Goal: Task Accomplishment & Management: Manage account settings

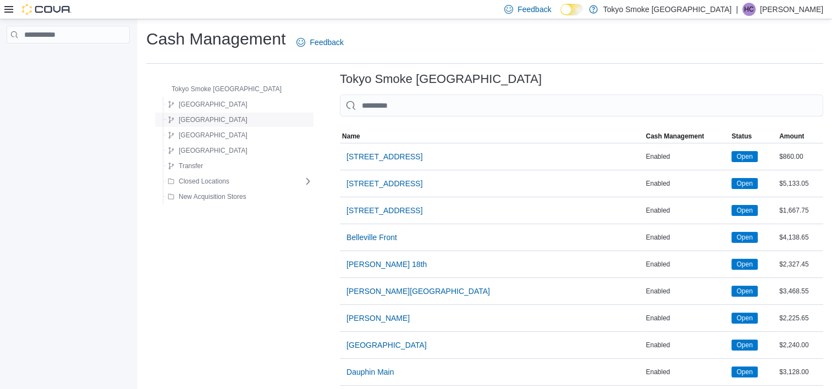
click at [216, 112] on div "[GEOGRAPHIC_DATA]" at bounding box center [236, 119] width 153 height 15
click at [216, 112] on div "Newfoundland" at bounding box center [236, 119] width 153 height 15
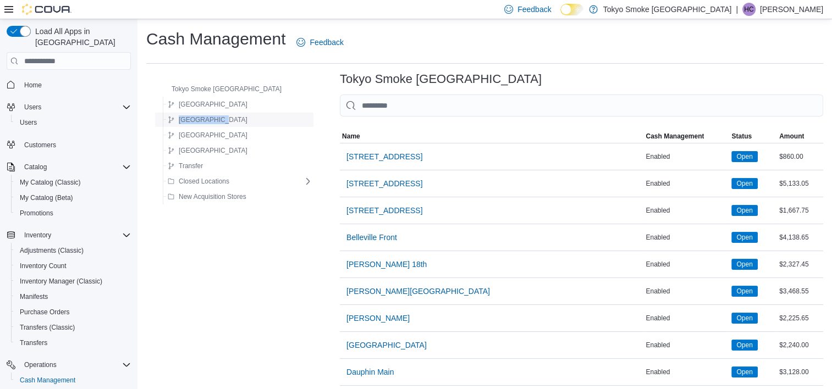
drag, startPoint x: 216, startPoint y: 112, endPoint x: 205, endPoint y: 121, distance: 13.7
click at [205, 121] on span "Newfoundland" at bounding box center [213, 119] width 69 height 9
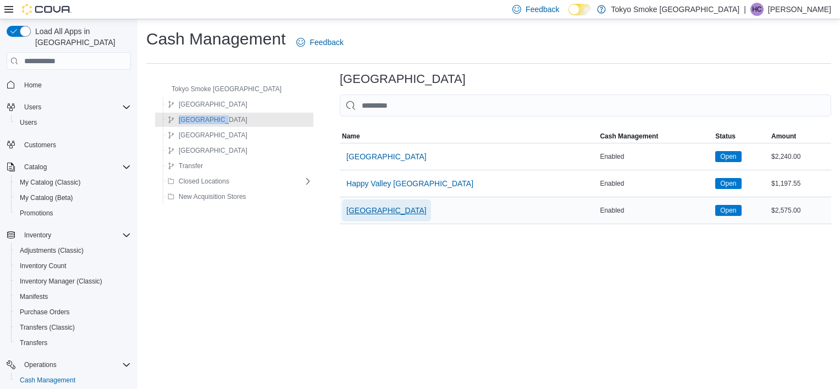
click at [346, 210] on span "[GEOGRAPHIC_DATA]" at bounding box center [386, 210] width 80 height 11
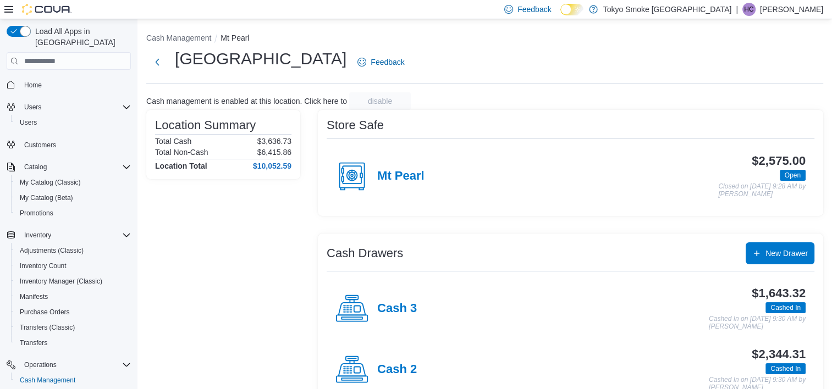
scroll to position [89, 0]
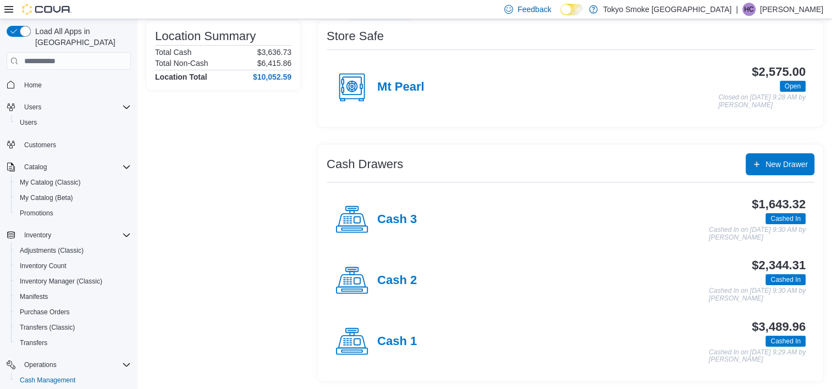
click at [383, 343] on h4 "Cash 1" at bounding box center [397, 342] width 40 height 14
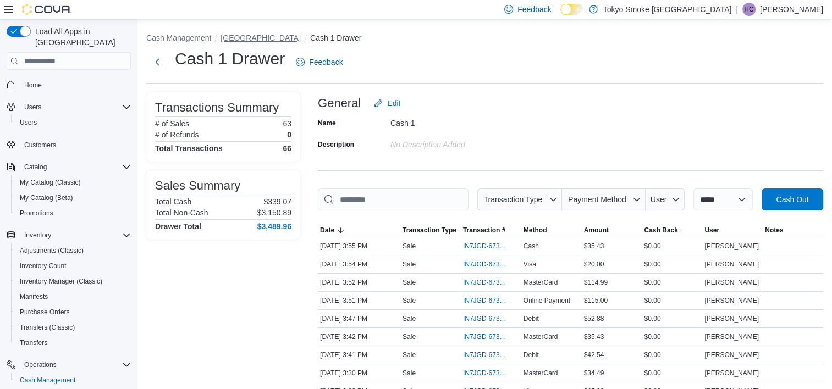
click at [253, 36] on button "[GEOGRAPHIC_DATA]" at bounding box center [260, 38] width 80 height 9
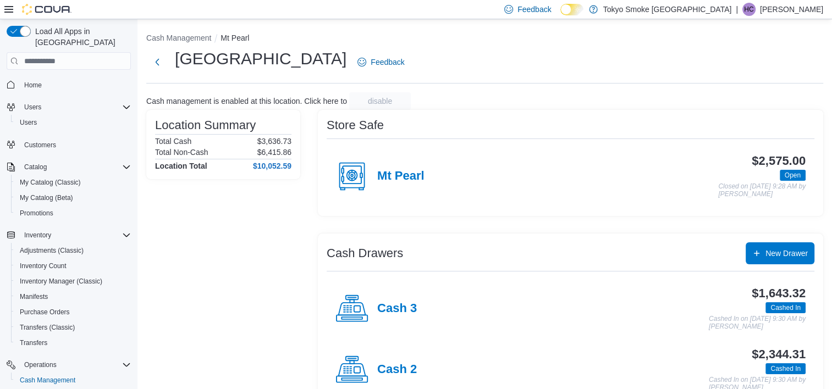
scroll to position [89, 0]
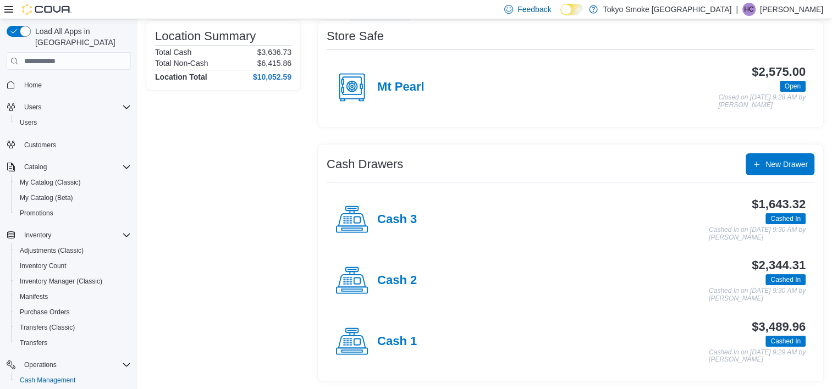
click at [383, 290] on div "Cash 2" at bounding box center [375, 280] width 81 height 33
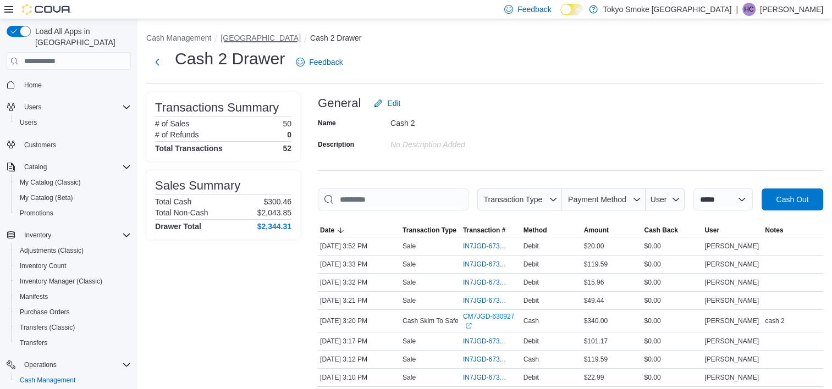
click at [268, 35] on button "[GEOGRAPHIC_DATA]" at bounding box center [260, 38] width 80 height 9
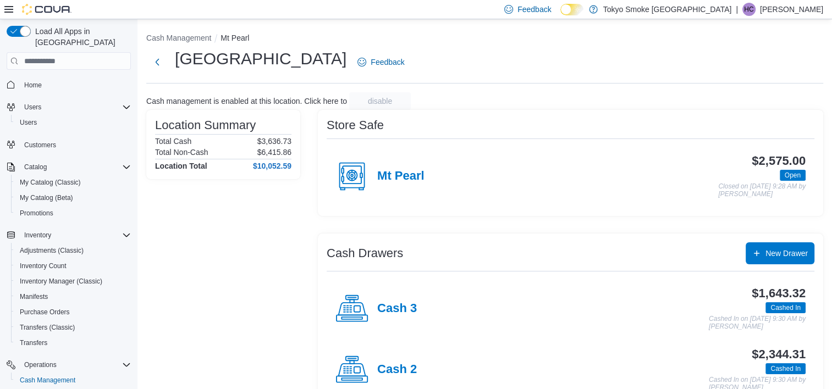
click at [405, 300] on div "Cash 3" at bounding box center [375, 309] width 81 height 33
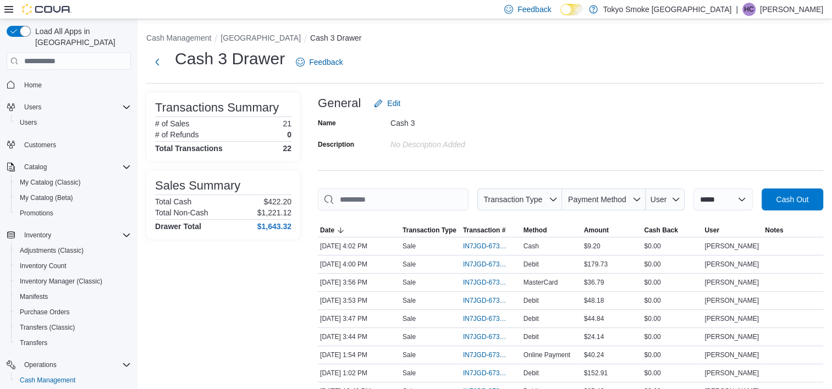
click at [258, 32] on div "**********" at bounding box center [484, 358] width 694 height 679
click at [261, 38] on button "[GEOGRAPHIC_DATA]" at bounding box center [260, 38] width 80 height 9
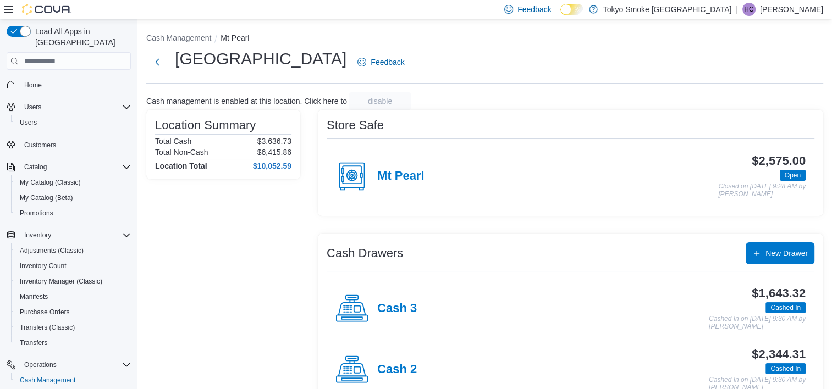
click at [264, 310] on div "Location Summary Total Cash $3,636.73 Total Non-Cash $6,415.86 Location Total $…" at bounding box center [223, 290] width 154 height 361
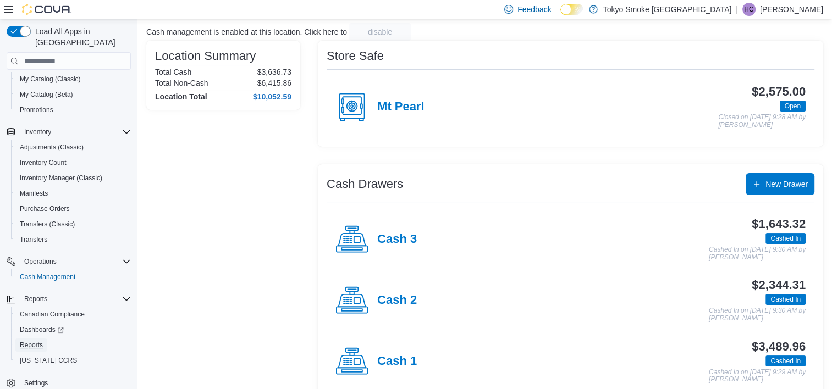
scroll to position [89, 0]
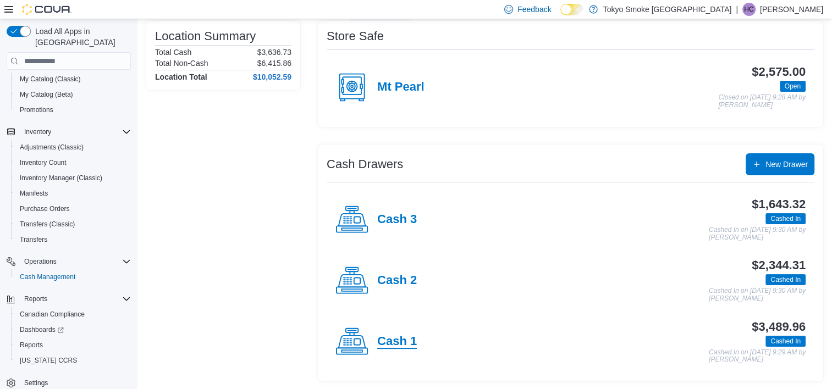
click at [416, 341] on h4 "Cash 1" at bounding box center [397, 342] width 40 height 14
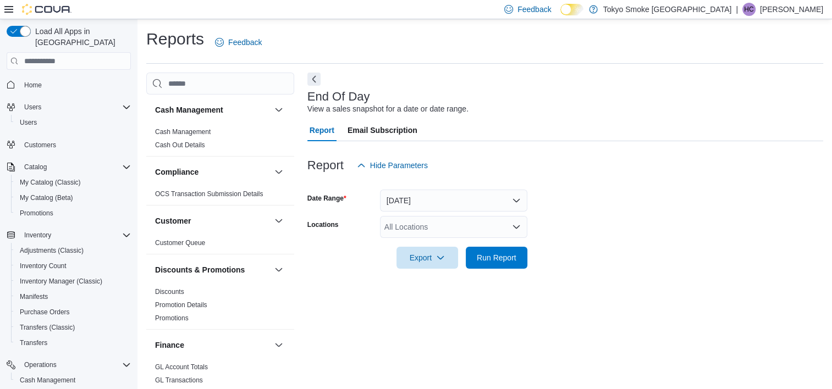
scroll to position [6, 0]
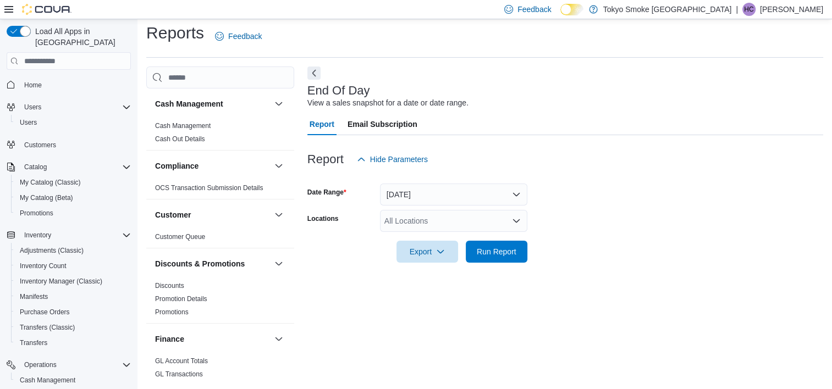
click at [471, 220] on div "All Locations" at bounding box center [453, 221] width 147 height 22
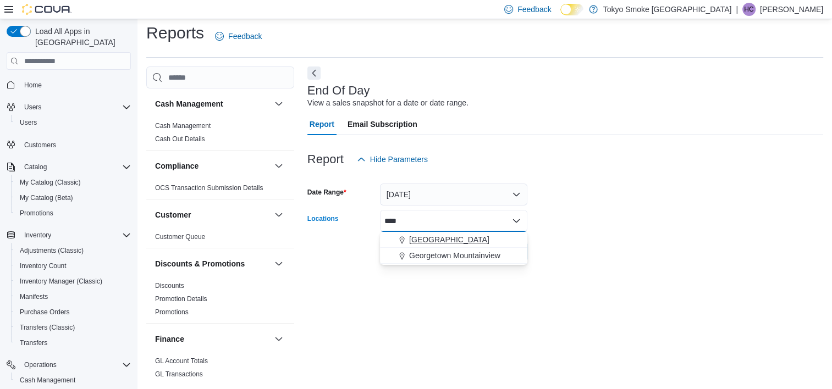
type input "****"
click at [473, 244] on span "[GEOGRAPHIC_DATA]" at bounding box center [449, 239] width 80 height 11
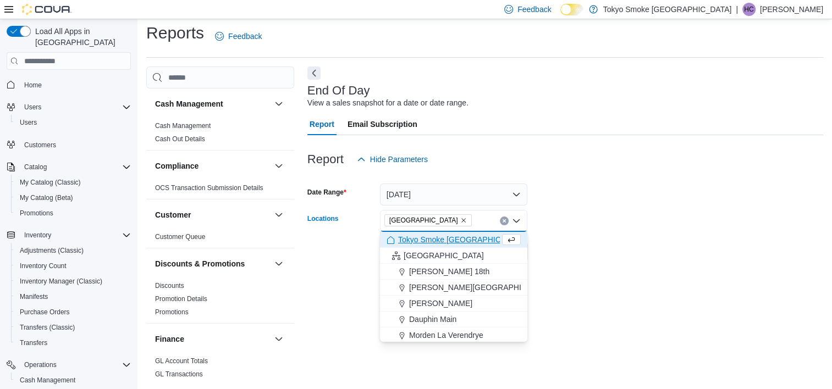
click at [610, 249] on form "Date Range Today Locations Mount Pearl Commonwealth Combo box. Selected. Mount …" at bounding box center [565, 216] width 516 height 92
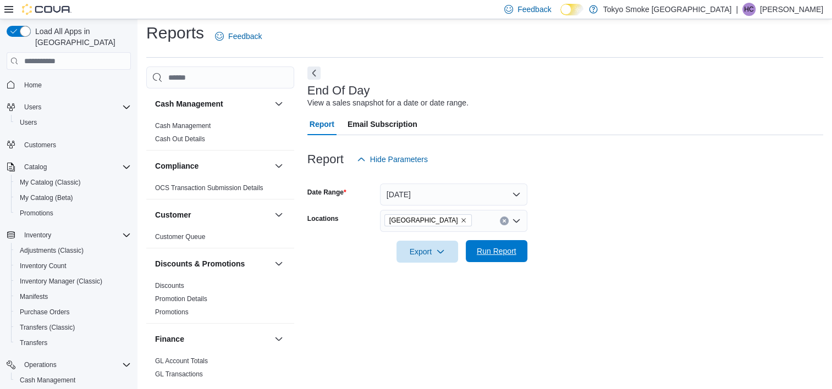
click at [509, 255] on span "Run Report" at bounding box center [497, 251] width 40 height 11
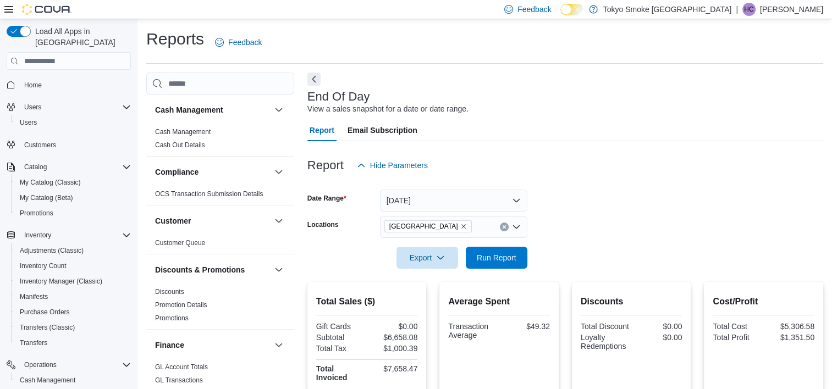
click at [566, 210] on form "Date Range Today Locations Mount Pearl Commonwealth Export Run Report" at bounding box center [565, 223] width 516 height 92
click at [512, 150] on div at bounding box center [565, 147] width 516 height 13
click at [559, 163] on div "Report Hide Parameters" at bounding box center [565, 166] width 516 height 22
click at [144, 31] on div "Reports Feedback Cash Management Cash Management Cash Out Details Compliance OC…" at bounding box center [484, 395] width 694 height 753
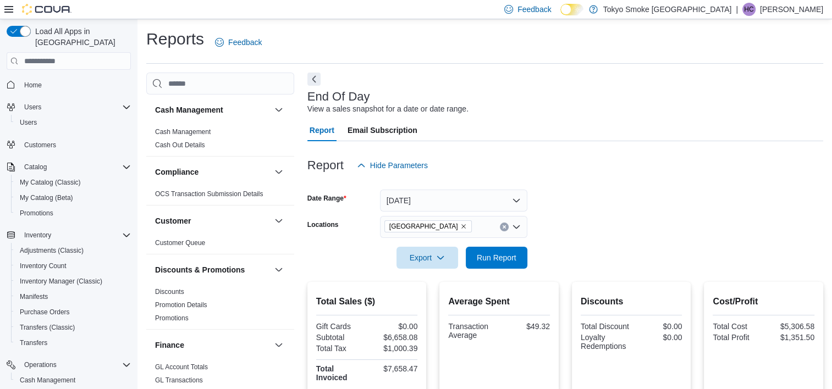
click at [0, 4] on html "Feedback Dark Mode Tokyo Smoke Canada | HC Heather Chafe Load All Apps in New H…" at bounding box center [416, 194] width 832 height 389
click at [0, 7] on html "Feedback Dark Mode Tokyo Smoke Canada | HC Heather Chafe Load All Apps in New H…" at bounding box center [416, 194] width 832 height 389
click at [476, 251] on span "Run Report" at bounding box center [496, 257] width 48 height 22
click at [616, 161] on div "Report Hide Parameters" at bounding box center [565, 166] width 516 height 22
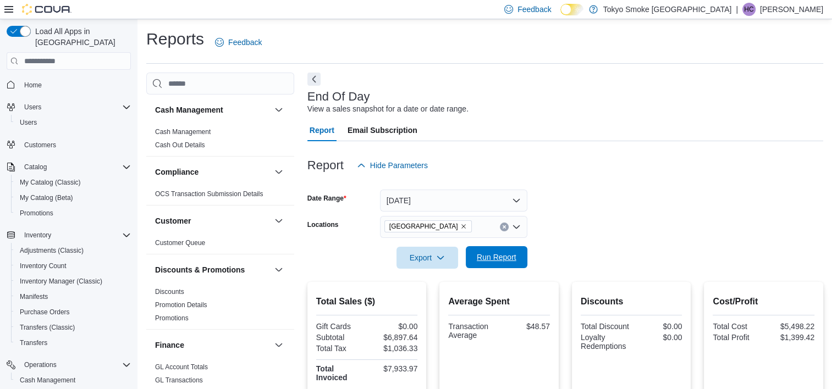
click at [486, 257] on span "Run Report" at bounding box center [497, 257] width 40 height 11
click at [493, 249] on span "Run Report" at bounding box center [496, 257] width 48 height 22
click at [485, 256] on span "Run Report" at bounding box center [497, 257] width 40 height 11
click at [493, 262] on span "Run Report" at bounding box center [497, 257] width 40 height 11
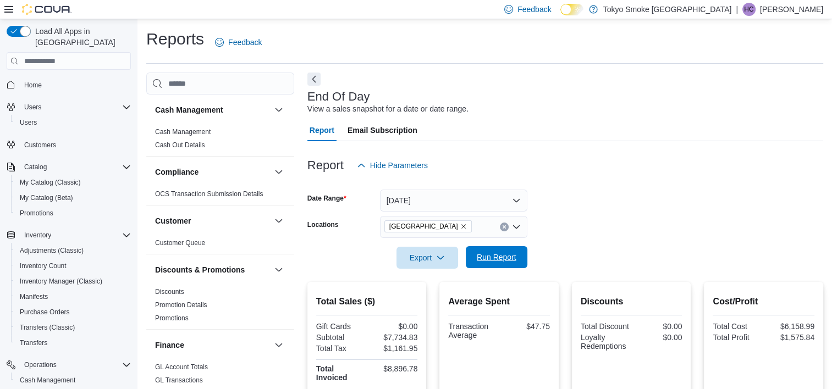
click at [493, 262] on span "Run Report" at bounding box center [497, 257] width 40 height 11
click at [528, 257] on form "Date Range Today Locations Mount Pearl Commonwealth Export Run Report" at bounding box center [565, 223] width 516 height 92
click at [520, 255] on button "Run Report" at bounding box center [497, 257] width 62 height 22
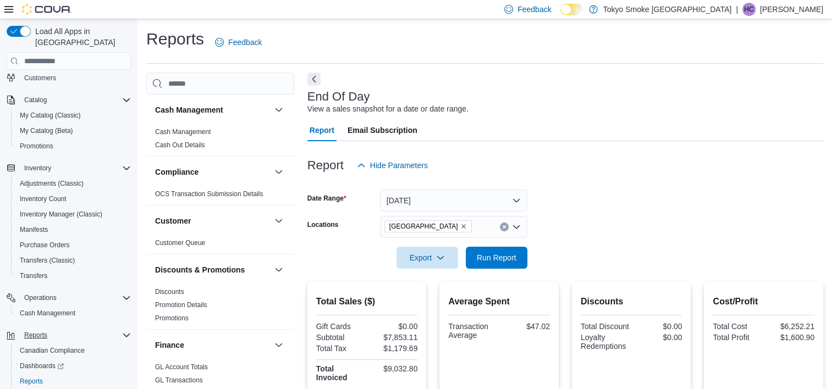
scroll to position [103, 0]
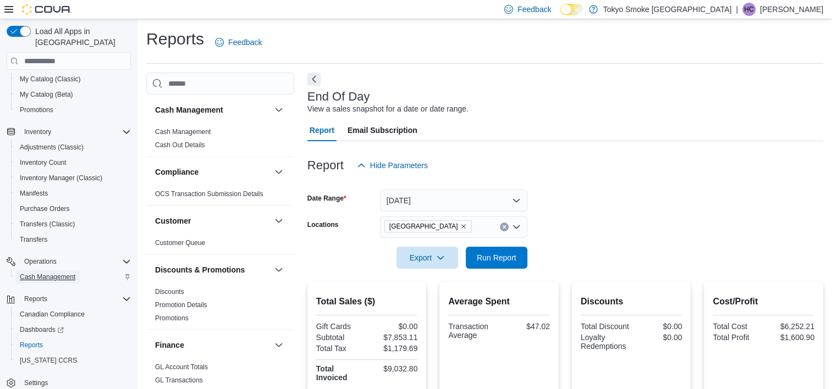
click at [58, 273] on span "Cash Management" at bounding box center [48, 277] width 56 height 9
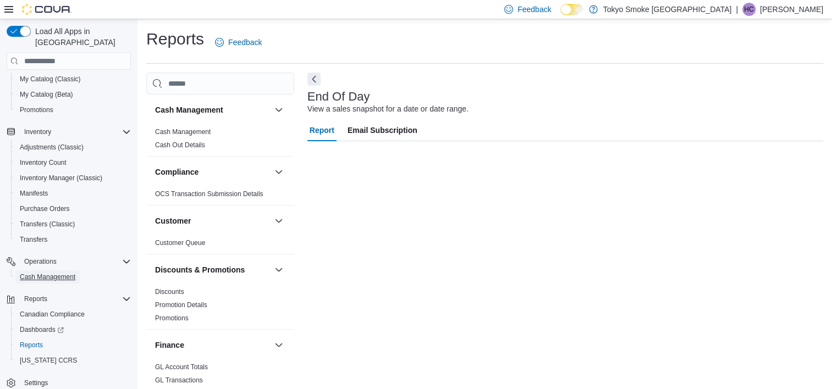
scroll to position [6, 0]
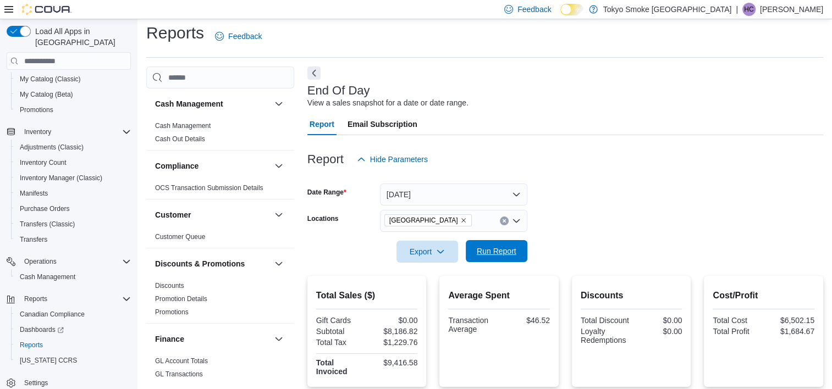
click at [477, 255] on span "Run Report" at bounding box center [497, 251] width 40 height 11
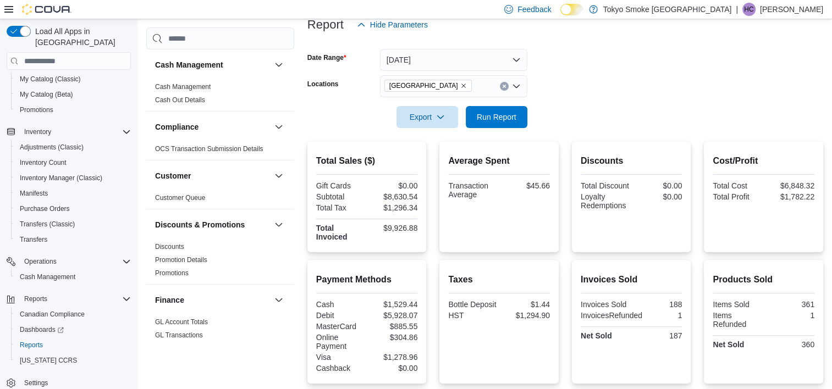
scroll to position [29, 0]
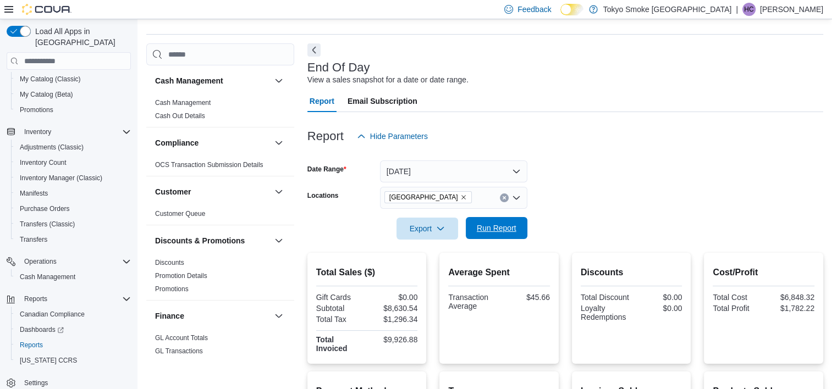
click at [513, 231] on span "Run Report" at bounding box center [497, 228] width 40 height 11
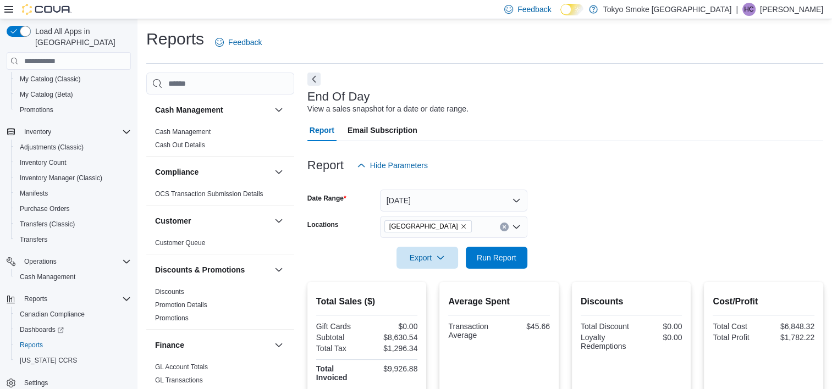
scroll to position [0, 0]
click at [477, 254] on span "Run Report" at bounding box center [497, 257] width 40 height 11
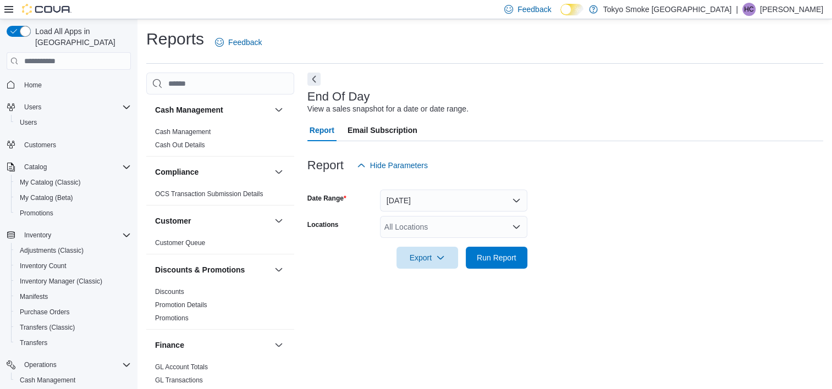
scroll to position [6, 0]
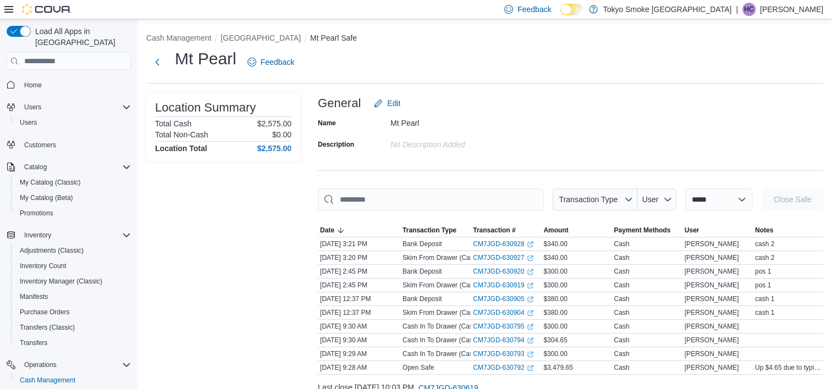
click at [284, 227] on div "Location Summary Total Cash $2,575.00 Total Non-Cash $0.00 Location Total $2,57…" at bounding box center [223, 257] width 154 height 331
click at [283, 40] on button "[GEOGRAPHIC_DATA]" at bounding box center [260, 38] width 80 height 9
click at [283, 40] on div "**********" at bounding box center [484, 225] width 694 height 413
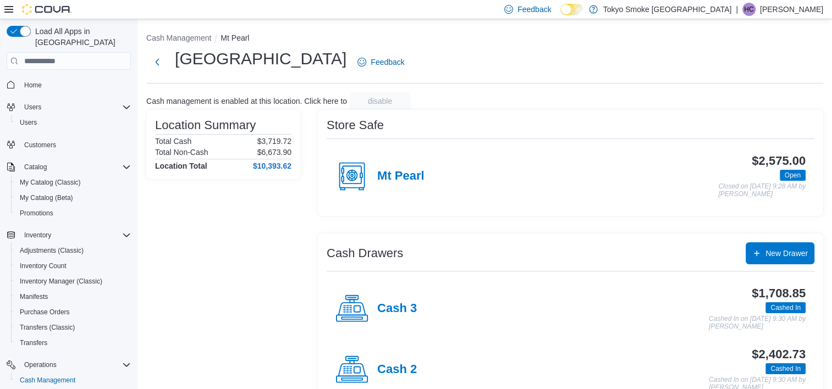
click at [275, 214] on div "Location Summary Total Cash $3,719.72 Total Non-Cash $6,673.90 Location Total $…" at bounding box center [223, 290] width 154 height 361
click at [276, 233] on div "Location Summary Total Cash $3,719.72 Total Non-Cash $6,673.90 Location Total $…" at bounding box center [223, 290] width 154 height 361
click at [293, 215] on div "Location Summary Total Cash $3,719.72 Total Non-Cash $6,673.90 Location Total $…" at bounding box center [223, 290] width 154 height 361
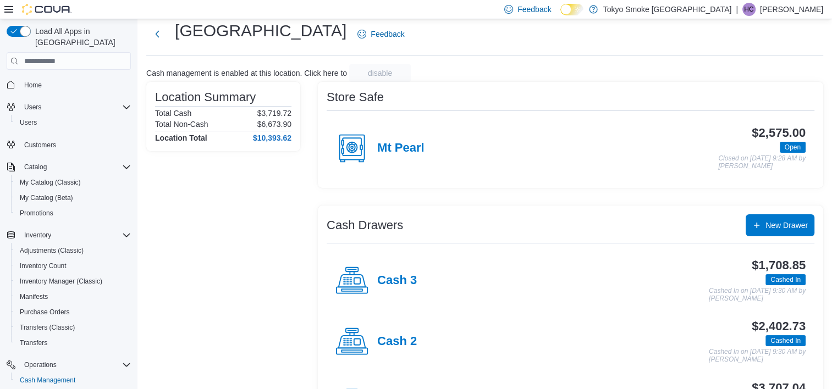
scroll to position [55, 0]
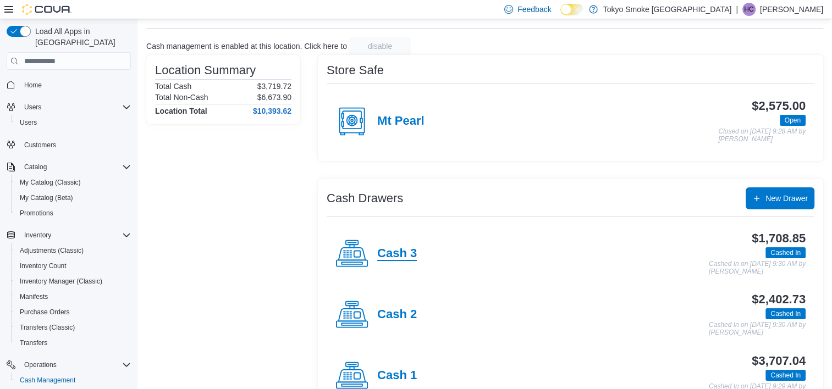
click at [399, 257] on h4 "Cash 3" at bounding box center [397, 254] width 40 height 14
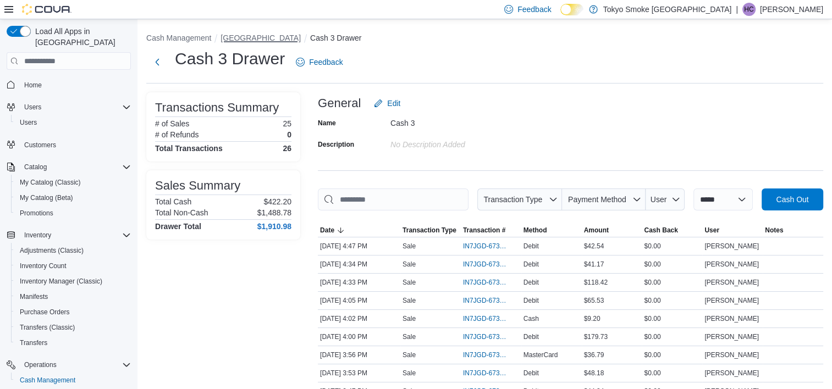
click at [279, 35] on button "[GEOGRAPHIC_DATA]" at bounding box center [260, 38] width 80 height 9
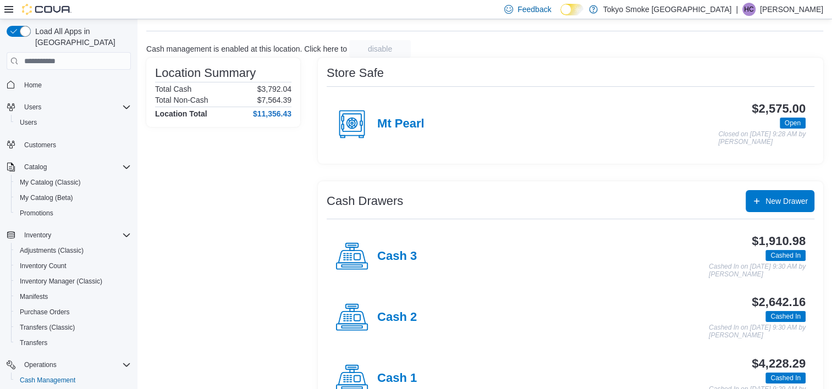
scroll to position [55, 0]
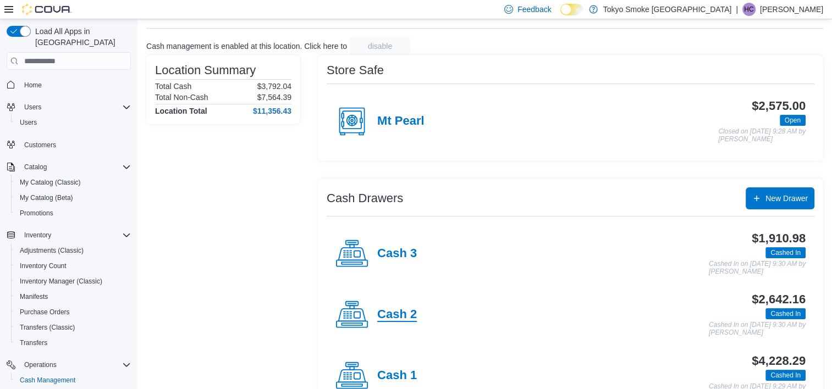
click at [394, 312] on h4 "Cash 2" at bounding box center [397, 315] width 40 height 14
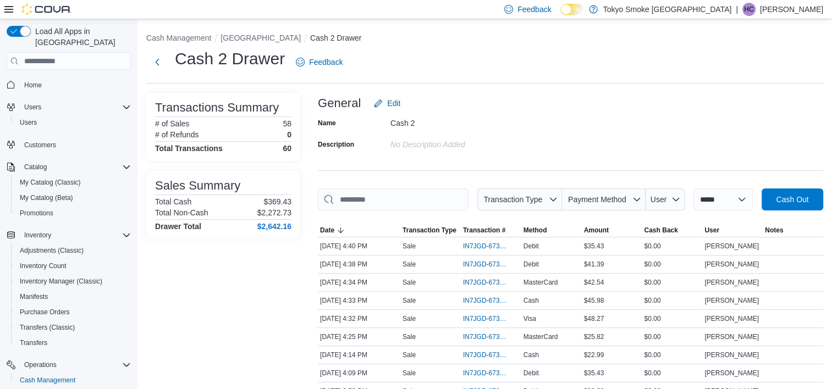
click at [296, 33] on li "[GEOGRAPHIC_DATA]" at bounding box center [265, 37] width 90 height 11
click at [296, 36] on button "[GEOGRAPHIC_DATA]" at bounding box center [260, 38] width 80 height 9
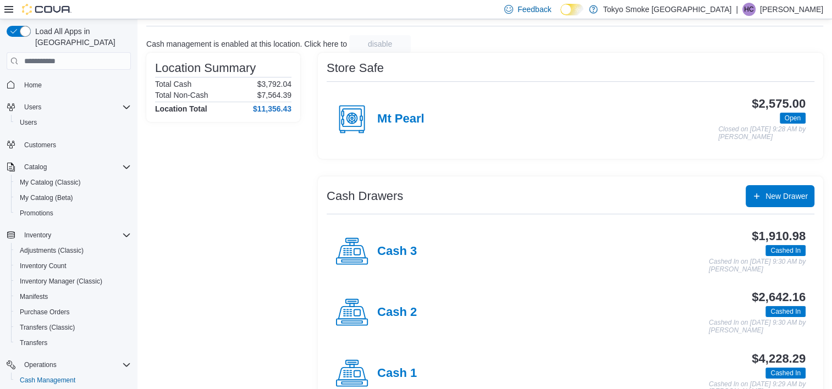
scroll to position [89, 0]
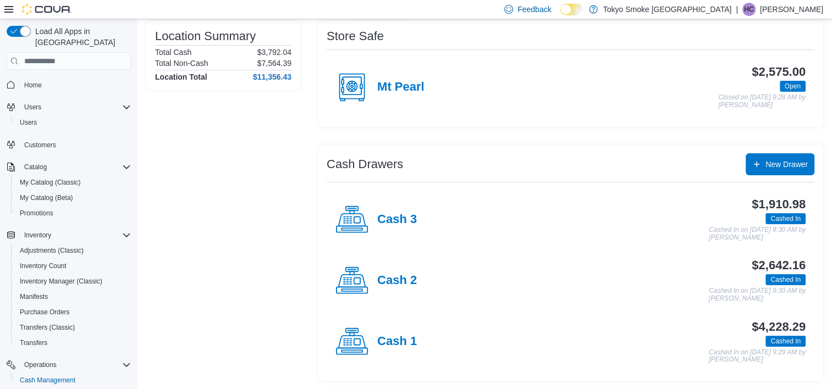
click at [398, 333] on div "Cash 1" at bounding box center [375, 342] width 81 height 33
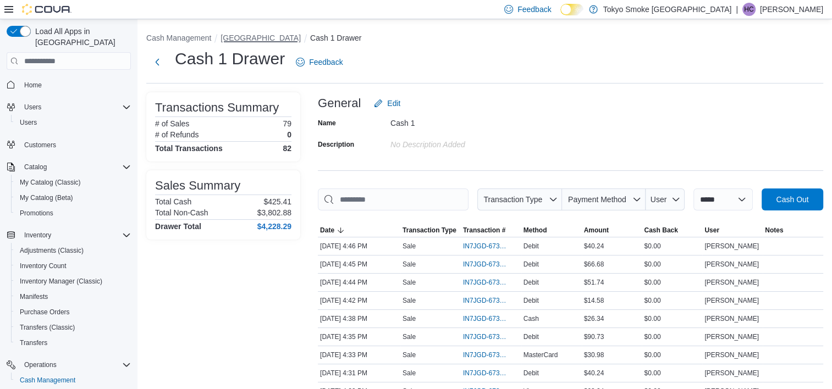
click at [253, 35] on button "[GEOGRAPHIC_DATA]" at bounding box center [260, 38] width 80 height 9
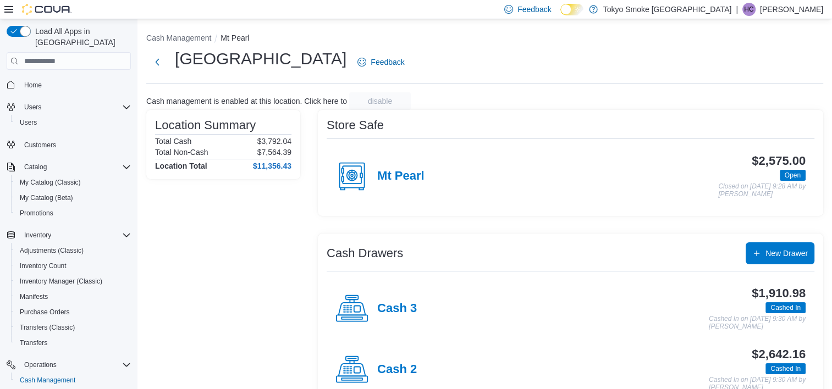
click at [290, 235] on div "Location Summary Total Cash $3,792.04 Total Non-Cash $7,564.39 Location Total $…" at bounding box center [223, 290] width 154 height 361
click at [222, 257] on div "Location Summary Total Cash $3,792.04 Total Non-Cash $7,564.39 Location Total $…" at bounding box center [223, 290] width 154 height 361
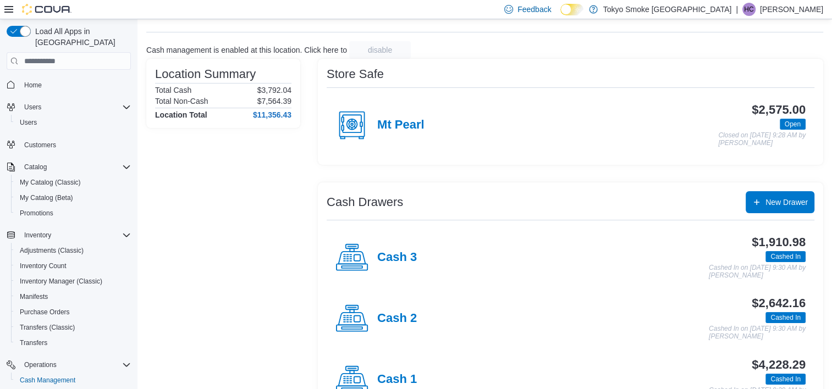
scroll to position [89, 0]
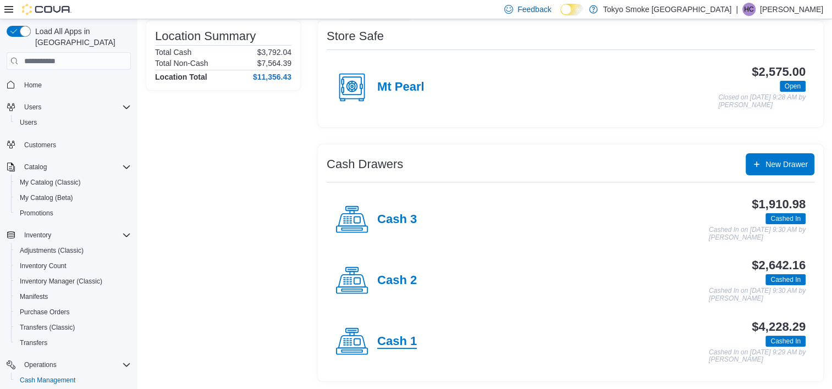
click at [378, 341] on h4 "Cash 1" at bounding box center [397, 342] width 40 height 14
click at [378, 341] on div "Cash Management Mt Pearl Mount Pearl Commonwealth Feedback Cash management is e…" at bounding box center [484, 160] width 694 height 460
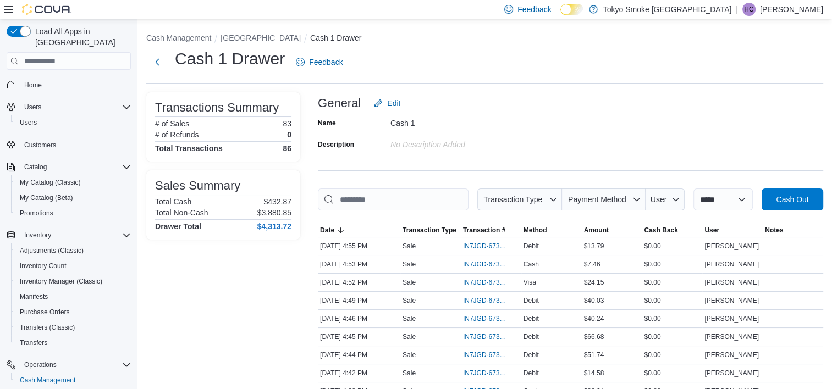
click at [504, 126] on div "Cash 1" at bounding box center [463, 120] width 147 height 13
click at [301, 41] on button "[GEOGRAPHIC_DATA]" at bounding box center [260, 38] width 80 height 9
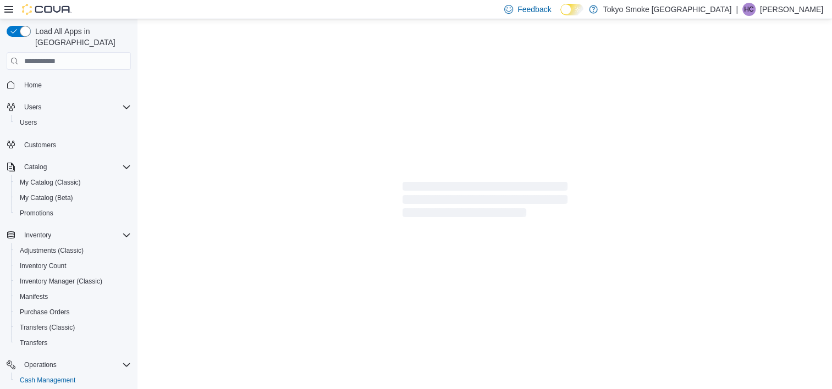
click at [303, 41] on div at bounding box center [484, 201] width 694 height 364
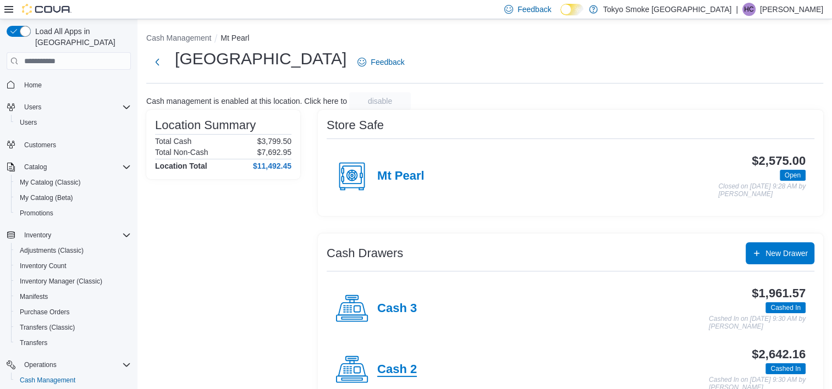
click at [405, 365] on h4 "Cash 2" at bounding box center [397, 370] width 40 height 14
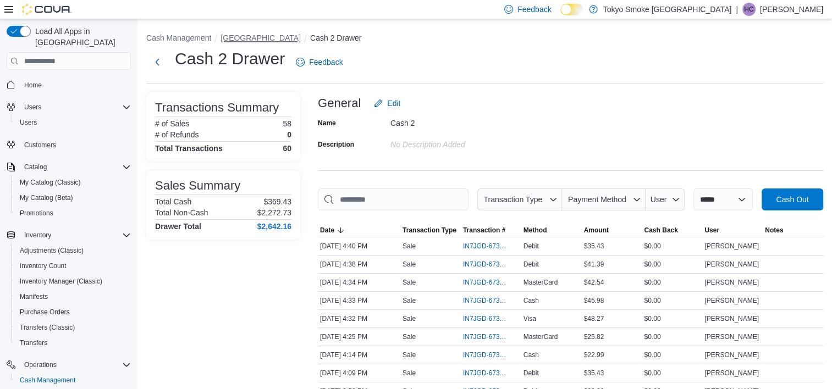
click at [300, 41] on button "[GEOGRAPHIC_DATA]" at bounding box center [260, 38] width 80 height 9
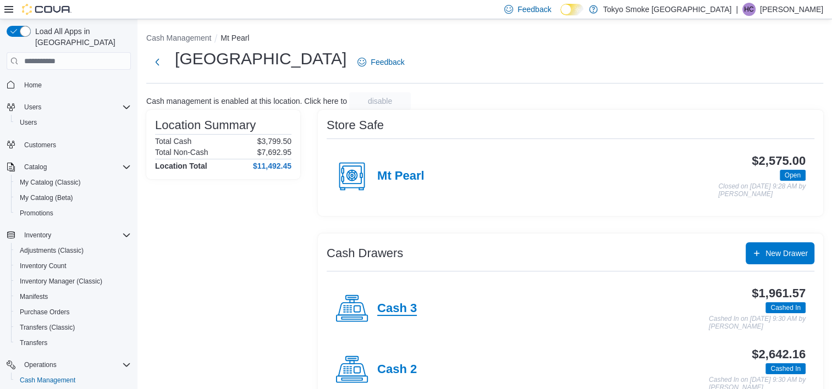
click at [411, 305] on h4 "Cash 3" at bounding box center [397, 309] width 40 height 14
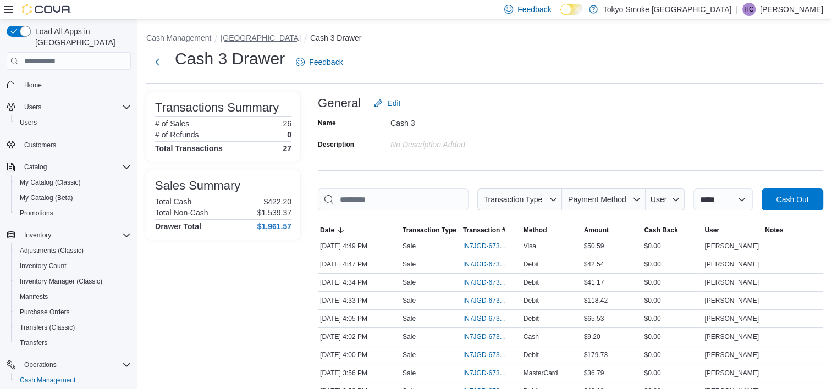
click at [301, 42] on button "[GEOGRAPHIC_DATA]" at bounding box center [260, 38] width 80 height 9
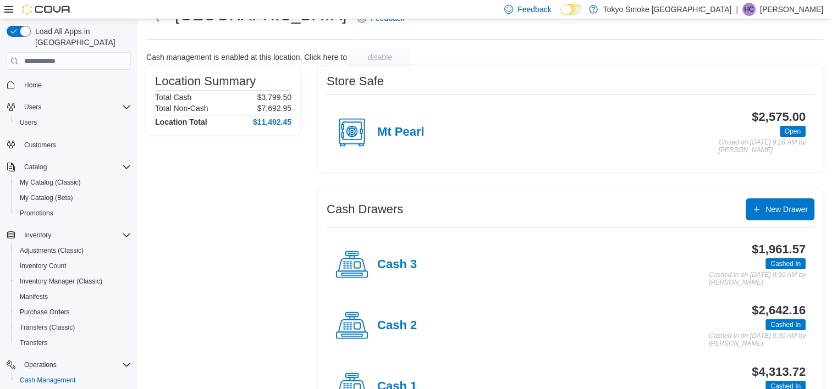
scroll to position [89, 0]
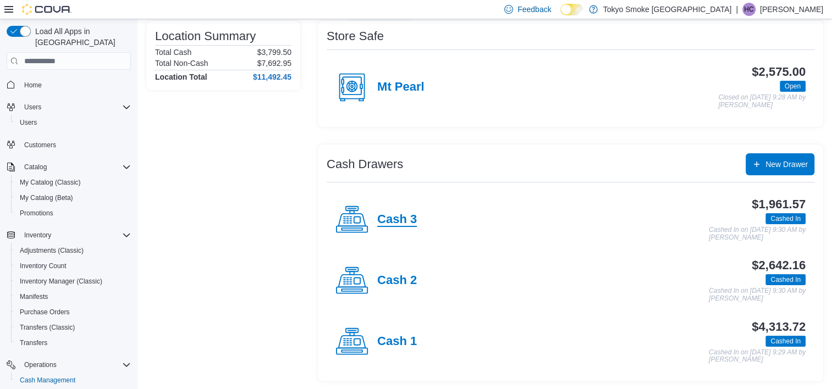
click at [395, 220] on h4 "Cash 3" at bounding box center [397, 220] width 40 height 14
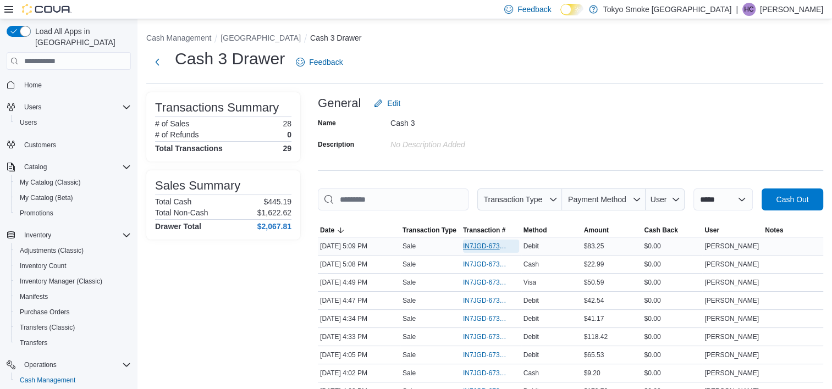
click at [490, 243] on span "IN7JGD-6736859" at bounding box center [485, 246] width 45 height 9
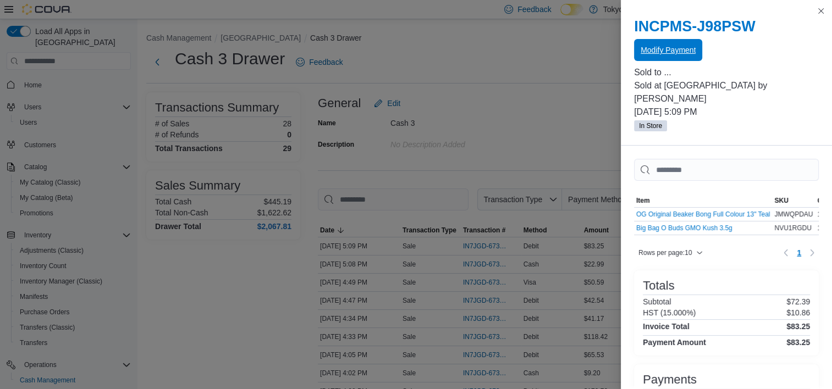
click at [663, 56] on span "Modify Payment" at bounding box center [668, 50] width 55 height 22
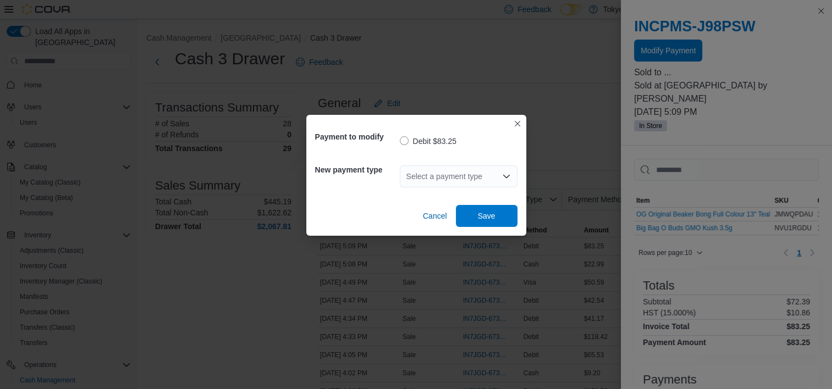
click at [498, 174] on div "Select a payment type" at bounding box center [459, 177] width 118 height 22
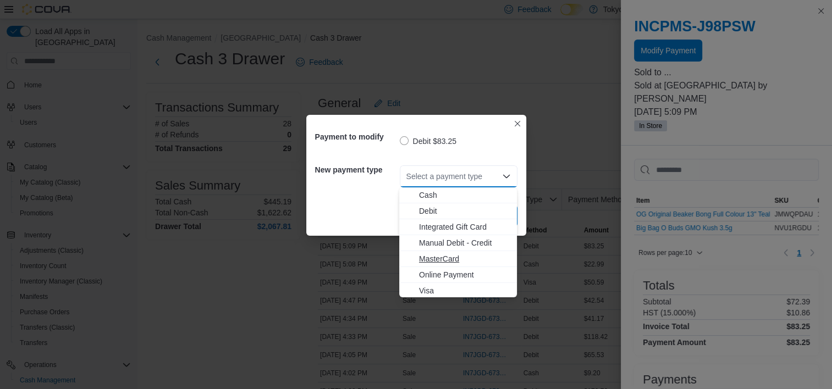
click at [459, 257] on span "MasterCard" at bounding box center [464, 258] width 91 height 11
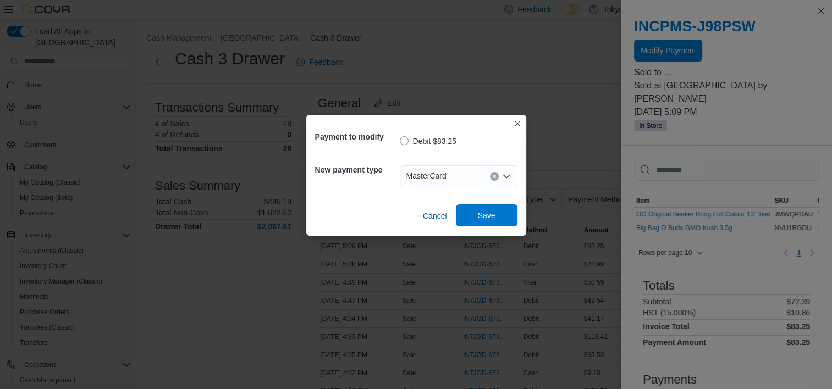
click at [482, 224] on span "Save" at bounding box center [486, 216] width 48 height 22
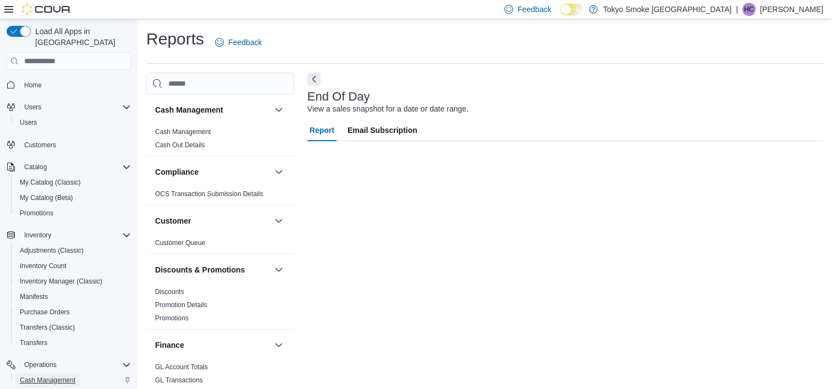
click at [63, 374] on span "Cash Management" at bounding box center [48, 380] width 56 height 13
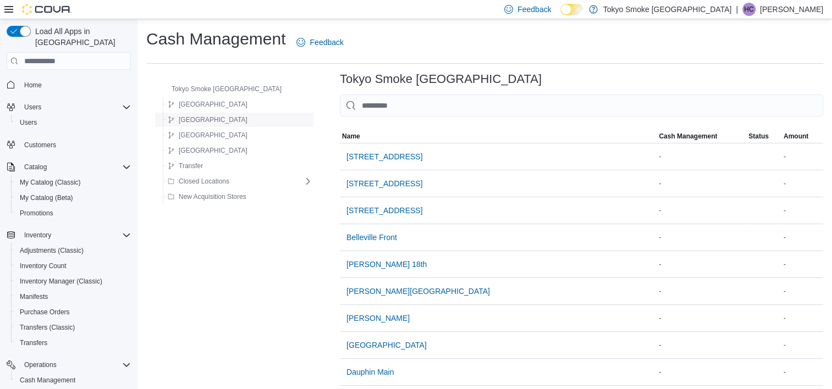
click at [208, 119] on span "[GEOGRAPHIC_DATA]" at bounding box center [213, 119] width 69 height 9
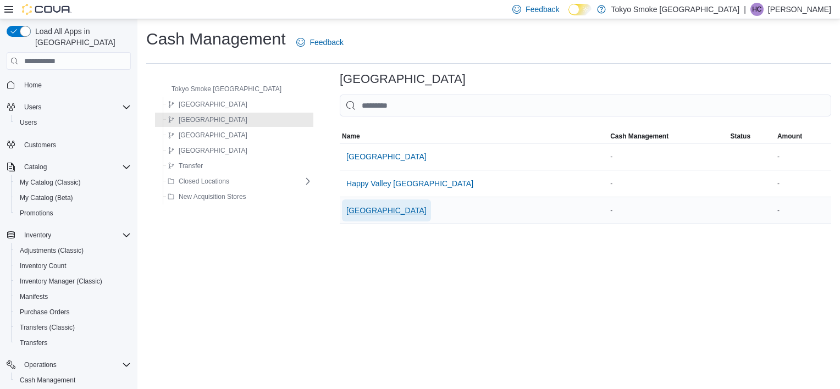
click at [355, 211] on span "[GEOGRAPHIC_DATA]" at bounding box center [386, 210] width 80 height 11
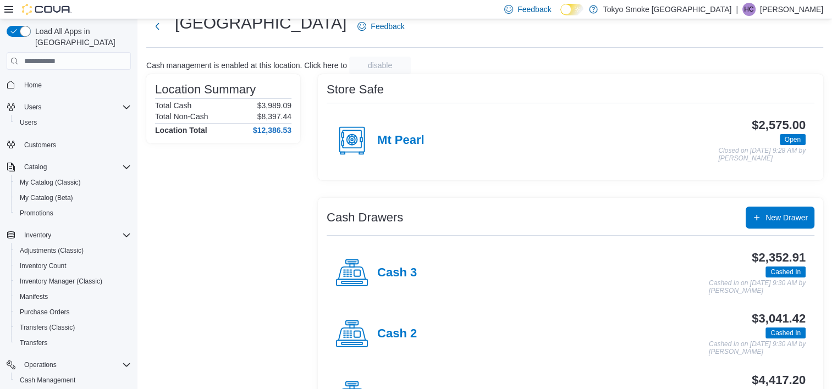
scroll to position [89, 0]
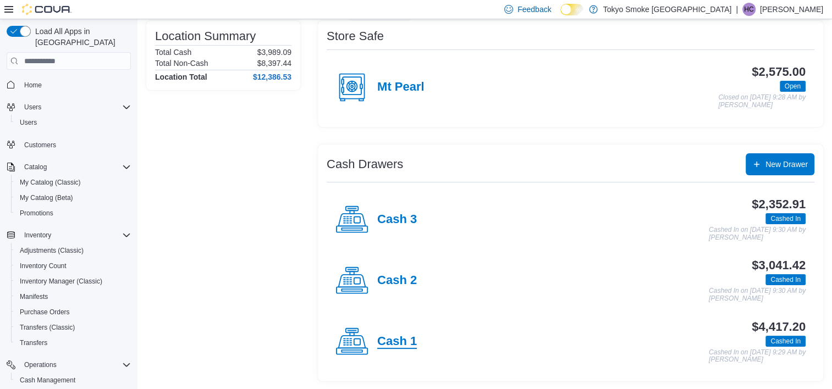
click at [405, 341] on h4 "Cash 1" at bounding box center [397, 342] width 40 height 14
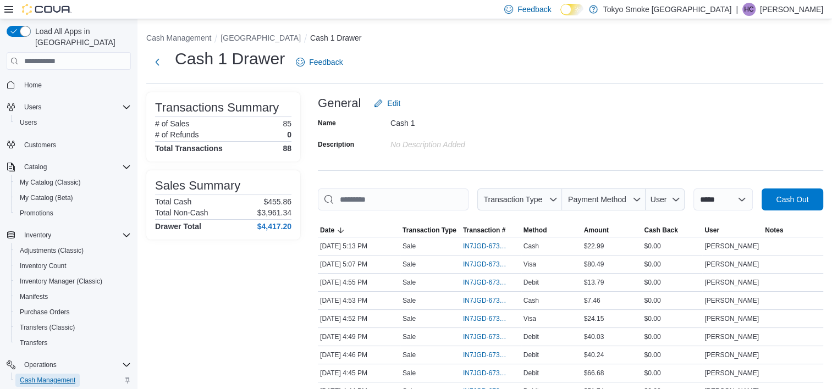
click at [68, 376] on span "Cash Management" at bounding box center [48, 380] width 56 height 9
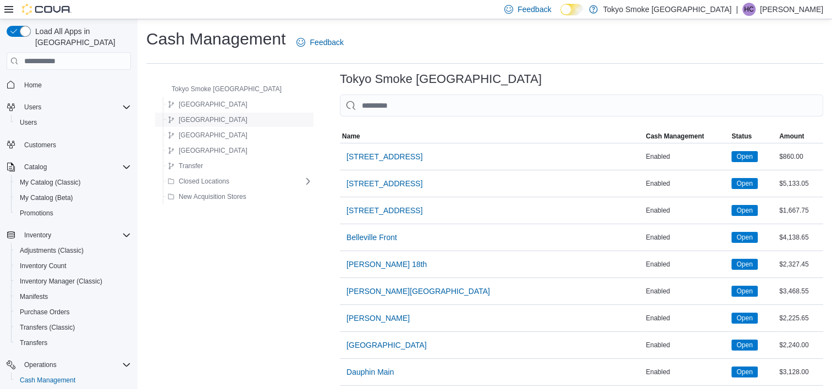
click at [236, 120] on div "Newfoundland" at bounding box center [237, 119] width 149 height 13
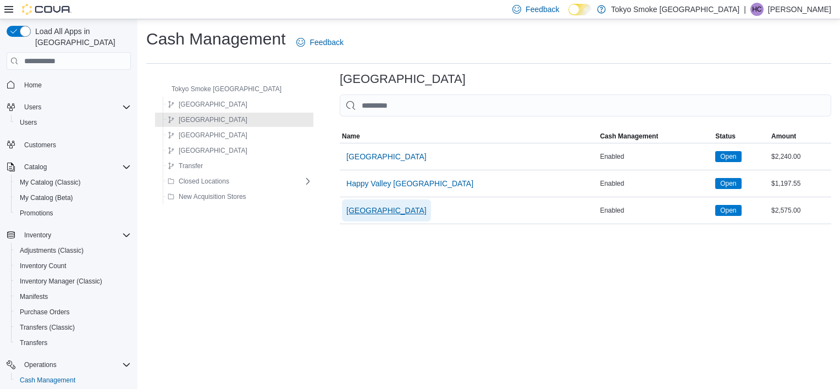
click at [346, 211] on span "[GEOGRAPHIC_DATA]" at bounding box center [386, 210] width 80 height 11
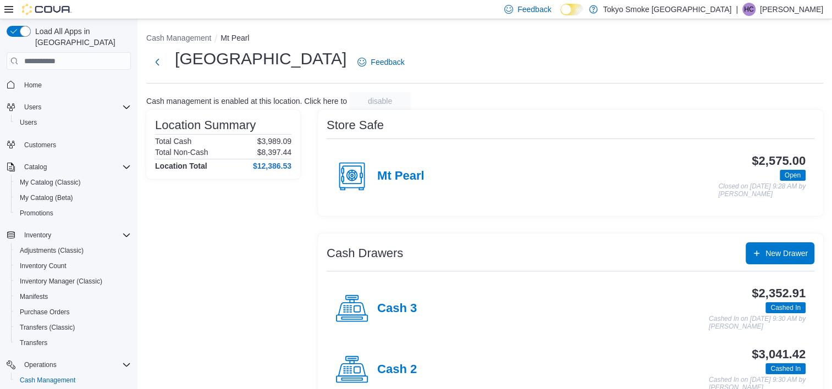
click at [394, 384] on div "Cash 2" at bounding box center [375, 370] width 81 height 33
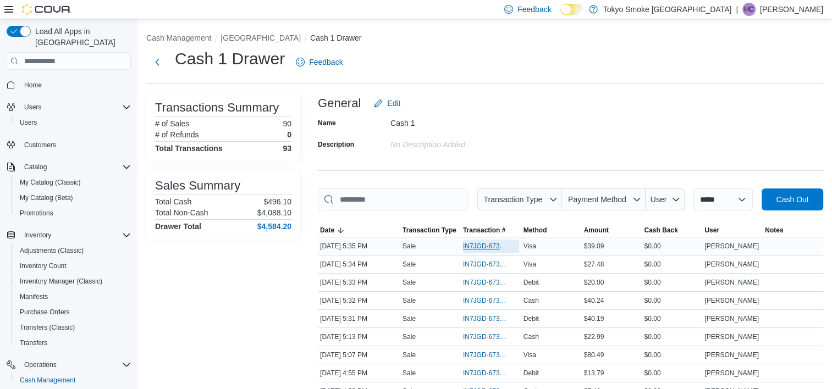
click at [484, 249] on span "IN7JGD-6737048" at bounding box center [485, 246] width 45 height 9
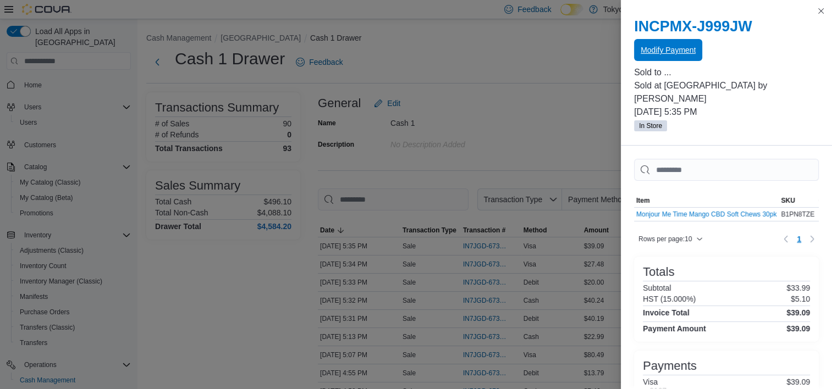
click at [644, 52] on span "Modify Payment" at bounding box center [668, 50] width 55 height 11
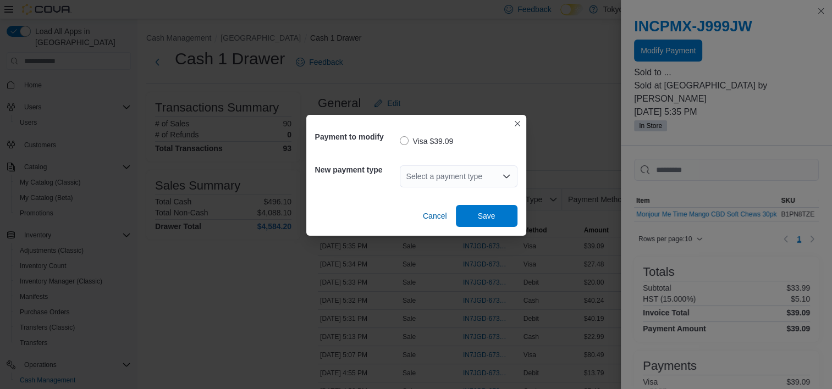
click at [473, 170] on div "Select a payment type" at bounding box center [459, 177] width 118 height 22
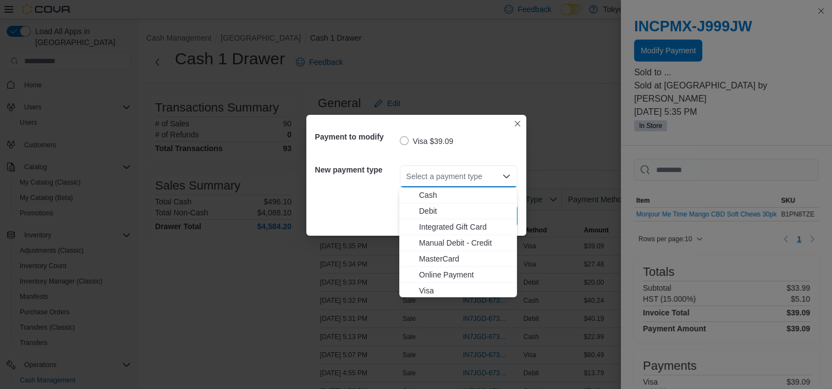
click at [454, 260] on span "MasterCard" at bounding box center [464, 258] width 91 height 11
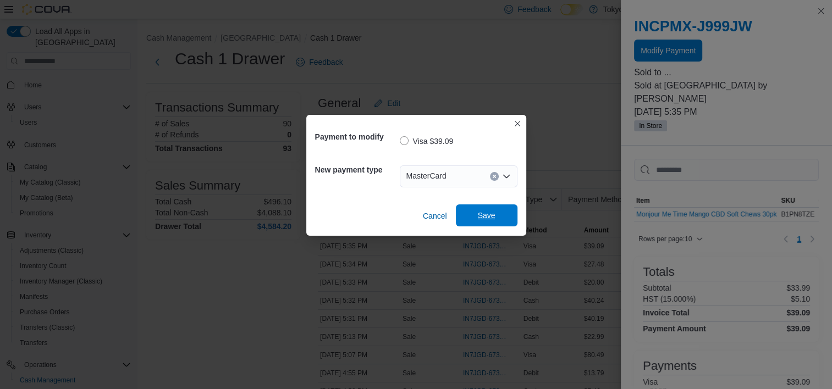
drag, startPoint x: 490, startPoint y: 219, endPoint x: 484, endPoint y: 223, distance: 6.7
click at [490, 219] on span "Save" at bounding box center [487, 215] width 18 height 11
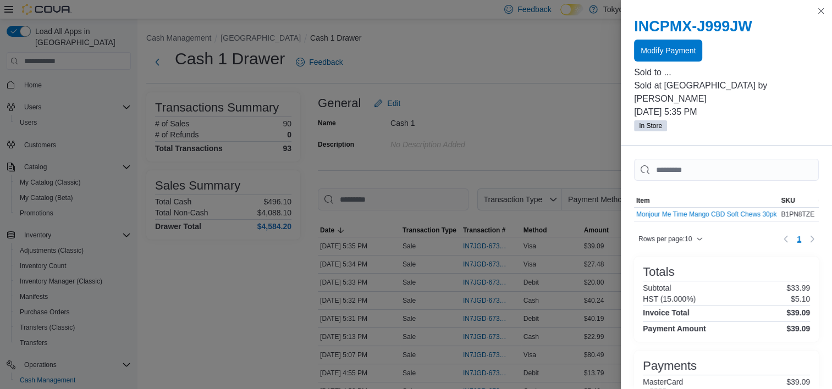
click at [567, 73] on div "Cash 1 Drawer Feedback" at bounding box center [484, 62] width 677 height 29
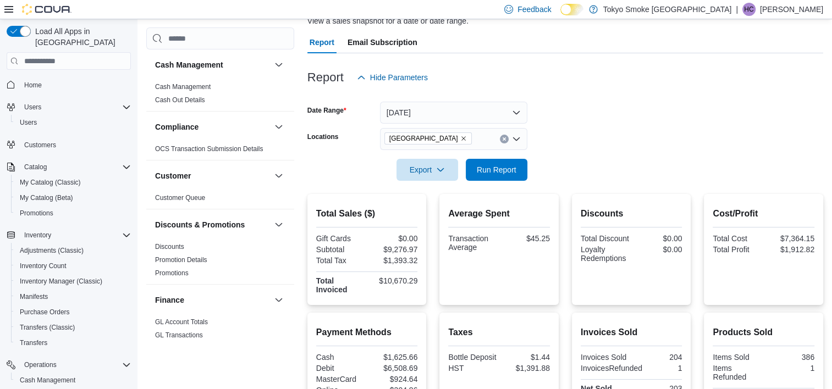
scroll to position [84, 0]
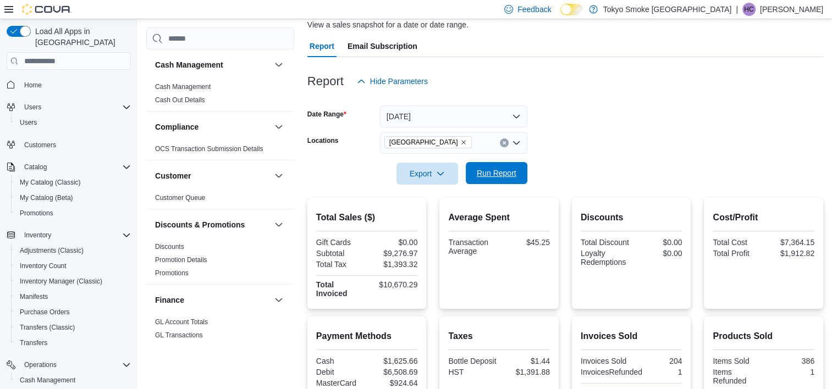
click at [501, 173] on span "Run Report" at bounding box center [497, 173] width 40 height 11
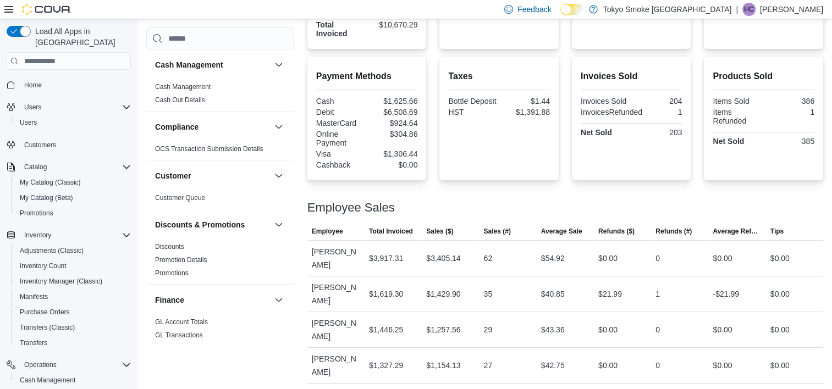
scroll to position [414, 0]
